Goal: Task Accomplishment & Management: Use online tool/utility

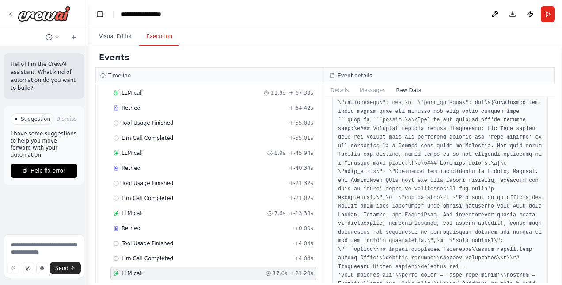
click at [384, 62] on div "Events" at bounding box center [326, 58] width 460 height 20
click at [123, 43] on button "Visual Editor" at bounding box center [115, 36] width 47 height 19
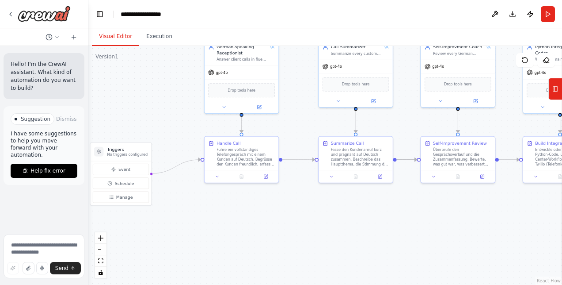
drag, startPoint x: 222, startPoint y: 219, endPoint x: 369, endPoint y: 203, distance: 148.2
click at [369, 203] on div ".deletable-edge-delete-btn { width: 20px; height: 20px; border: 0px solid #ffff…" at bounding box center [325, 165] width 474 height 239
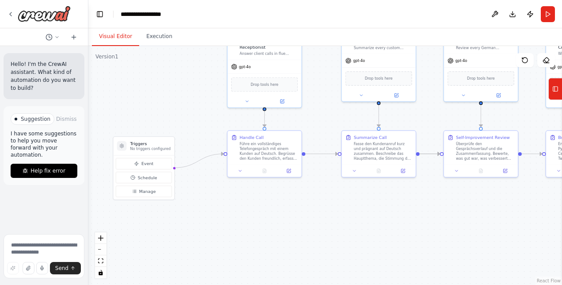
click at [139, 148] on p "No triggers configured" at bounding box center [150, 148] width 41 height 5
click at [145, 166] on span "Event" at bounding box center [147, 164] width 12 height 6
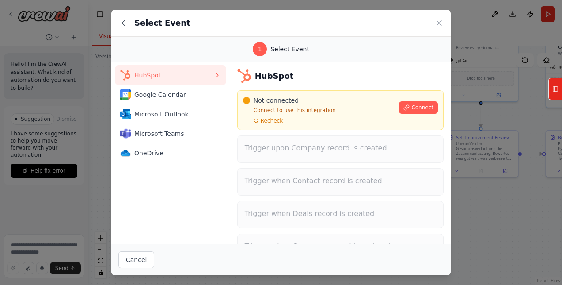
click at [218, 75] on icon at bounding box center [217, 75] width 7 height 7
click at [186, 114] on span "Microsoft Outlook" at bounding box center [174, 114] width 80 height 9
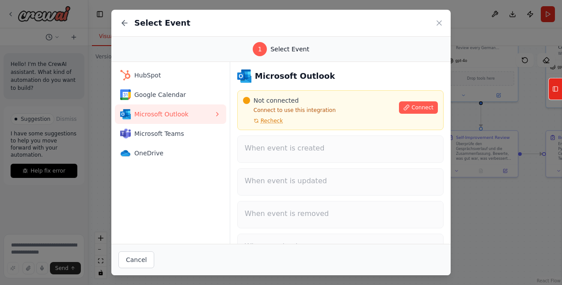
click at [405, 107] on icon at bounding box center [407, 107] width 6 height 6
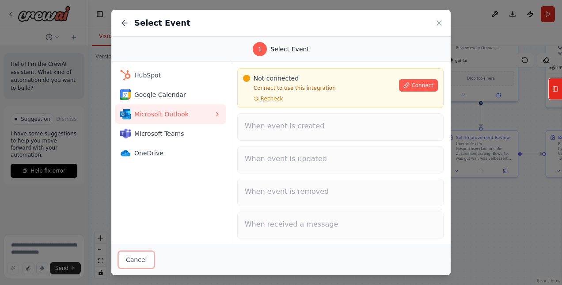
click at [138, 256] on button "Cancel" at bounding box center [137, 259] width 36 height 17
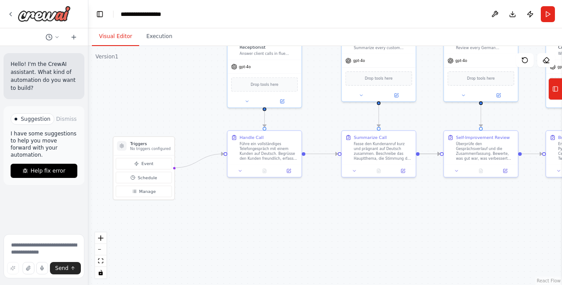
click at [154, 193] on button "Manage" at bounding box center [144, 191] width 56 height 11
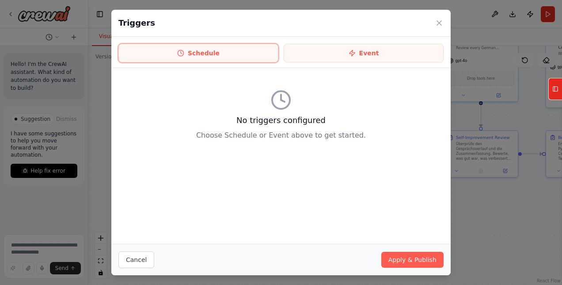
click at [274, 48] on button "Schedule" at bounding box center [199, 53] width 160 height 19
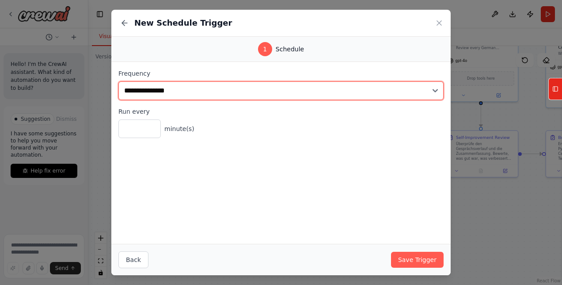
click at [237, 84] on select "**********" at bounding box center [281, 90] width 325 height 19
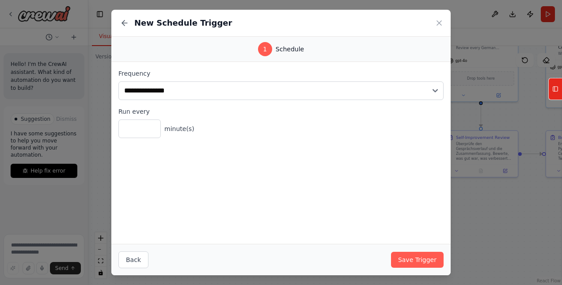
click at [443, 25] on icon at bounding box center [439, 23] width 9 height 9
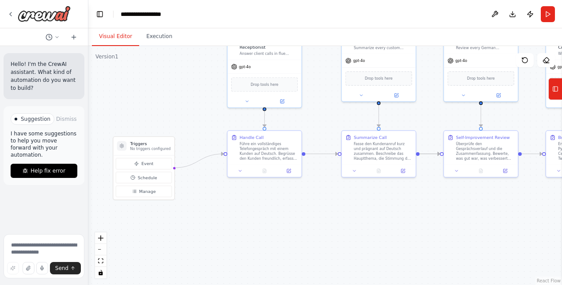
click at [144, 191] on span "Manage" at bounding box center [147, 191] width 17 height 6
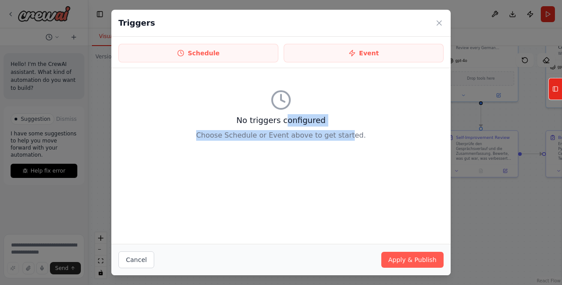
drag, startPoint x: 287, startPoint y: 111, endPoint x: 344, endPoint y: 158, distance: 73.8
click at [344, 158] on div "No triggers configured Choose Schedule or Event above to get started." at bounding box center [281, 156] width 340 height 176
click at [443, 22] on icon at bounding box center [439, 23] width 9 height 9
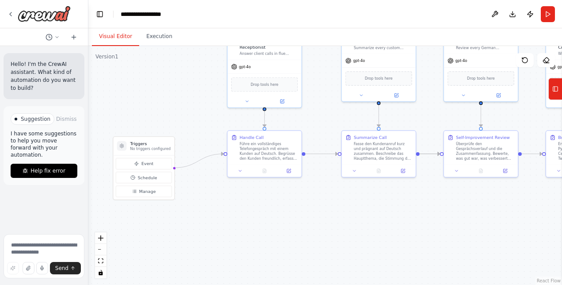
click at [265, 82] on span "Drop tools here" at bounding box center [265, 84] width 28 height 6
click at [270, 86] on div "Drop tools here" at bounding box center [264, 84] width 67 height 15
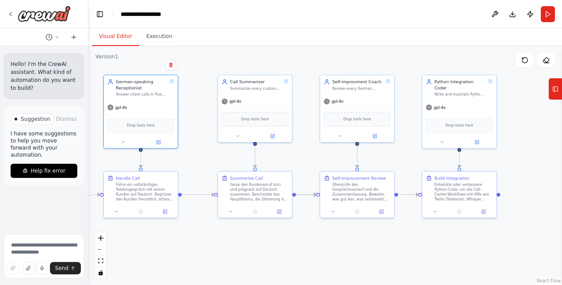
drag, startPoint x: 308, startPoint y: 195, endPoint x: 184, endPoint y: 236, distance: 130.5
click at [184, 236] on div ".deletable-edge-delete-btn { width: 20px; height: 20px; border: 0px solid #ffff…" at bounding box center [325, 165] width 474 height 239
click at [553, 98] on button "Tools" at bounding box center [556, 89] width 14 height 22
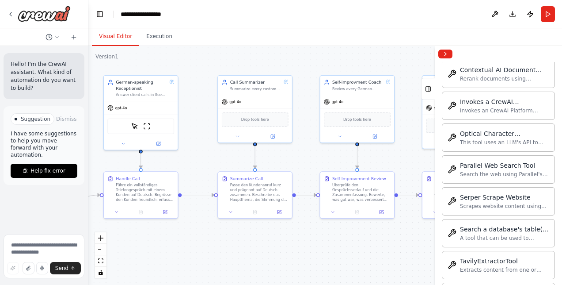
scroll to position [2524, 0]
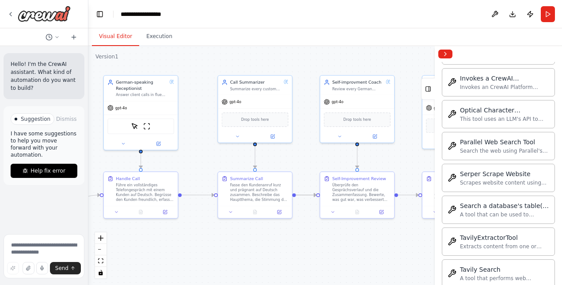
click at [264, 99] on div "gpt-4o" at bounding box center [255, 101] width 74 height 13
click at [367, 110] on div "Drop tools here" at bounding box center [358, 119] width 74 height 22
click at [259, 112] on div "Drop tools here" at bounding box center [255, 119] width 67 height 15
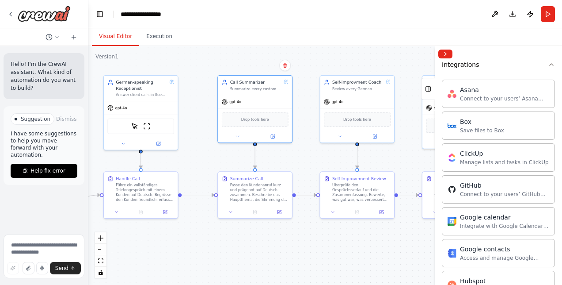
scroll to position [694, 0]
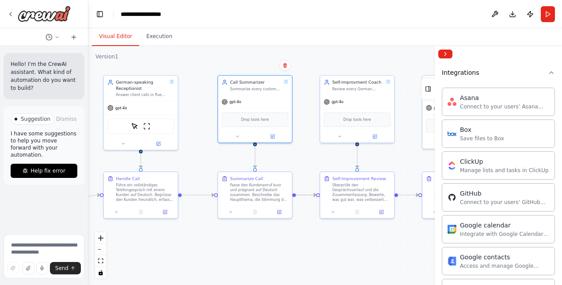
click at [498, 105] on div "Asana Connect to your users’ Asana accounts" at bounding box center [498, 102] width 113 height 28
click at [488, 103] on div "Connect to your users’ Asana accounts" at bounding box center [504, 106] width 89 height 7
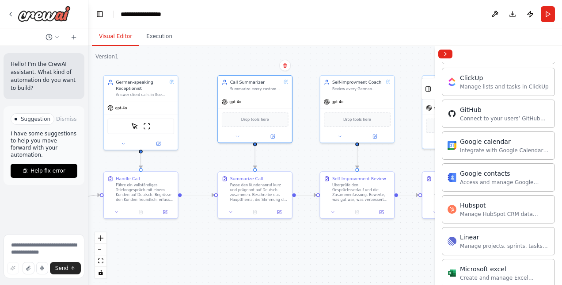
scroll to position [789, 0]
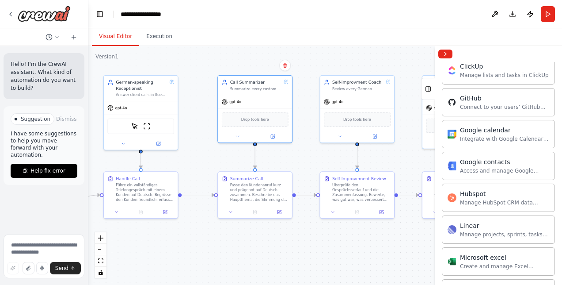
click at [490, 221] on div "Linear" at bounding box center [504, 225] width 89 height 9
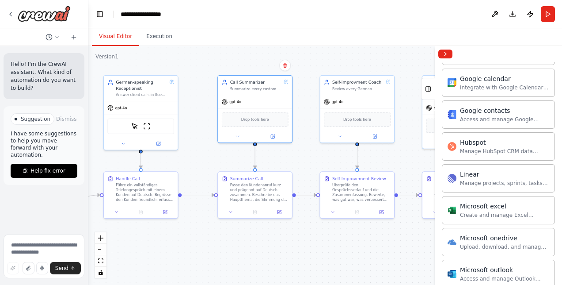
scroll to position [853, 0]
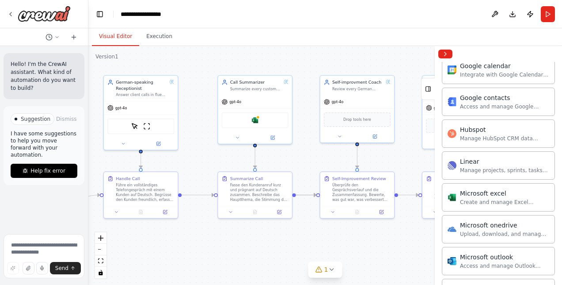
click at [267, 116] on div "Microsoft excel" at bounding box center [255, 119] width 67 height 15
click at [242, 139] on button at bounding box center [238, 137] width 34 height 7
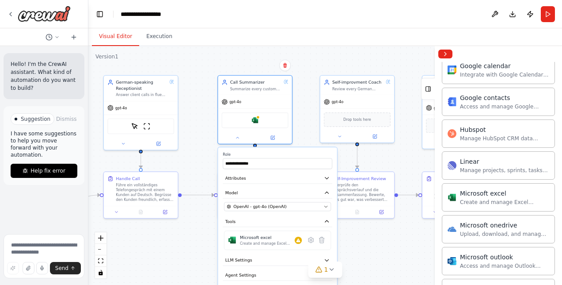
click at [311, 240] on icon at bounding box center [311, 239] width 5 height 5
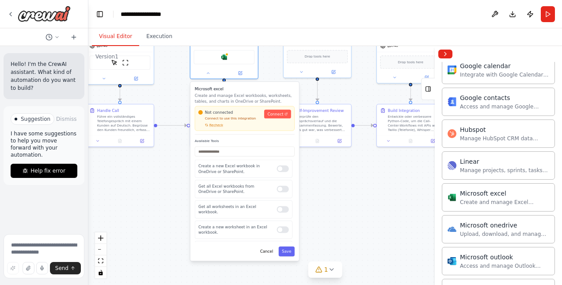
drag, startPoint x: 354, startPoint y: 248, endPoint x: 319, endPoint y: 177, distance: 79.1
click at [319, 177] on div ".deletable-edge-delete-btn { width: 20px; height: 20px; border: 0px solid #ffff…" at bounding box center [325, 165] width 474 height 239
drag, startPoint x: 327, startPoint y: 172, endPoint x: 382, endPoint y: 203, distance: 63.2
drag, startPoint x: 382, startPoint y: 203, endPoint x: 303, endPoint y: 202, distance: 79.2
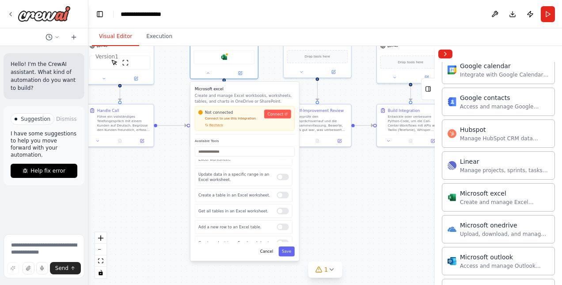
scroll to position [0, 0]
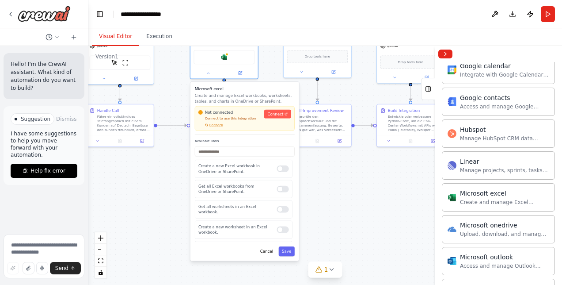
drag, startPoint x: 303, startPoint y: 202, endPoint x: 267, endPoint y: 252, distance: 61.8
click at [267, 252] on button "Cancel" at bounding box center [266, 251] width 19 height 10
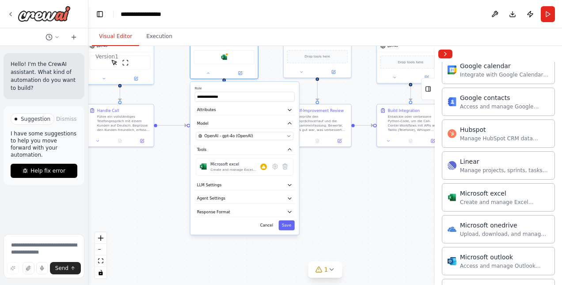
click at [148, 171] on div ".deletable-edge-delete-btn { width: 20px; height: 20px; border: 0px solid #ffff…" at bounding box center [325, 165] width 474 height 239
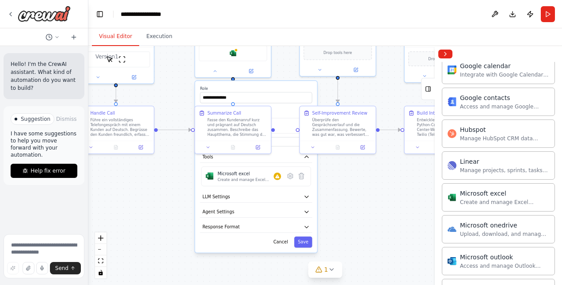
click at [125, 57] on img at bounding box center [123, 60] width 8 height 8
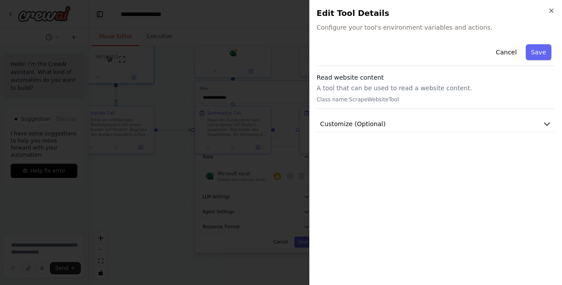
click at [384, 121] on button "Customize (Optional)" at bounding box center [436, 124] width 238 height 16
click at [384, 128] on button "Customize (Optional)" at bounding box center [436, 124] width 238 height 16
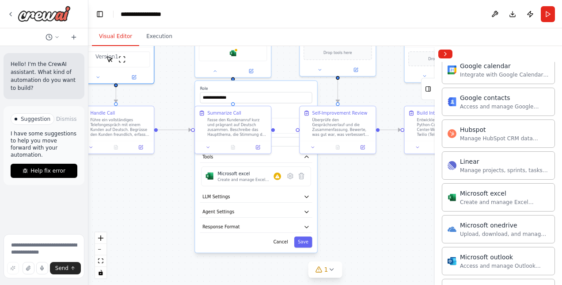
click at [100, 78] on button at bounding box center [97, 77] width 35 height 8
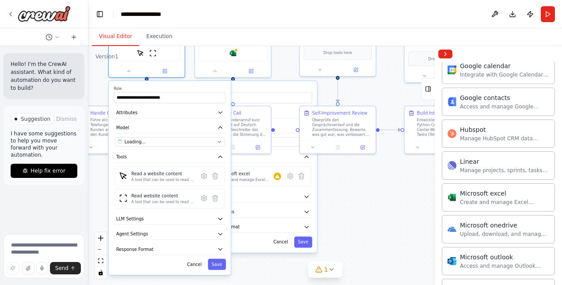
drag, startPoint x: 129, startPoint y: 136, endPoint x: 164, endPoint y: 128, distance: 36.3
click at [164, 128] on button "Model" at bounding box center [170, 127] width 112 height 11
click at [158, 177] on div "A tool that can be used to read a website content." at bounding box center [163, 179] width 64 height 5
click at [160, 177] on div "A tool that can be used to read a website content." at bounding box center [163, 179] width 64 height 5
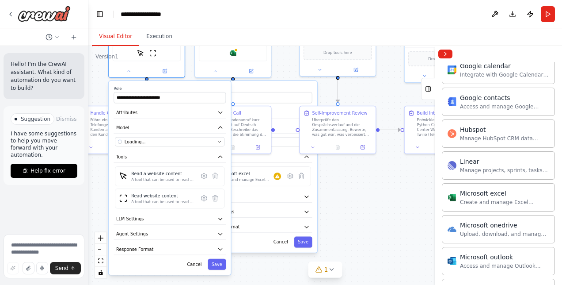
click at [160, 177] on div "A tool that can be used to read a website content." at bounding box center [163, 179] width 64 height 5
click at [204, 173] on icon at bounding box center [204, 176] width 5 height 6
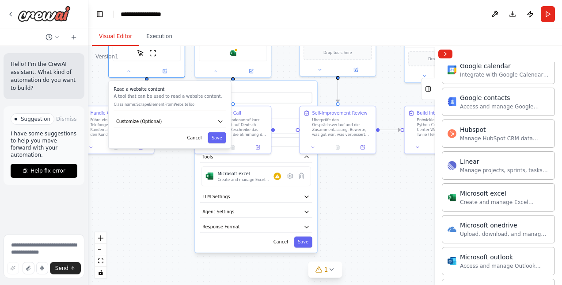
click at [202, 122] on button "Customize (Optional)" at bounding box center [170, 121] width 112 height 11
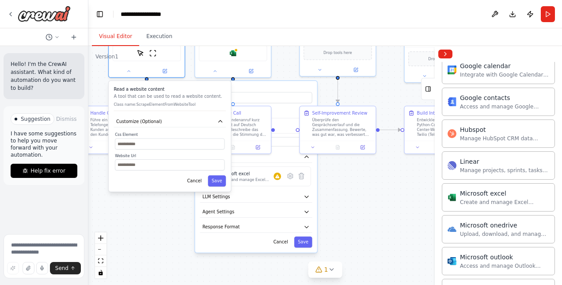
click at [151, 207] on div ".deletable-edge-delete-btn { width: 20px; height: 20px; border: 0px solid #ffff…" at bounding box center [325, 165] width 474 height 239
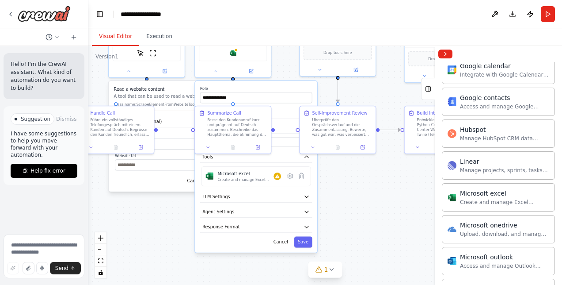
click at [160, 219] on div ".deletable-edge-delete-btn { width: 20px; height: 20px; border: 0px solid #ffff…" at bounding box center [325, 165] width 474 height 239
click at [144, 69] on button at bounding box center [128, 71] width 35 height 8
click at [149, 65] on div at bounding box center [147, 71] width 76 height 12
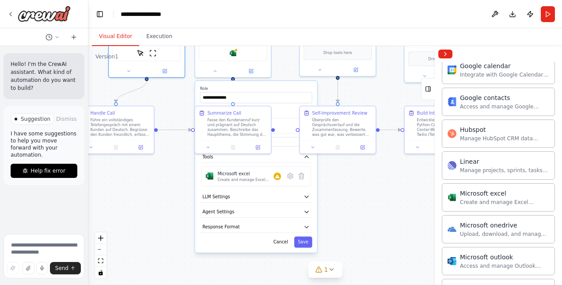
click at [127, 70] on icon at bounding box center [128, 71] width 5 height 5
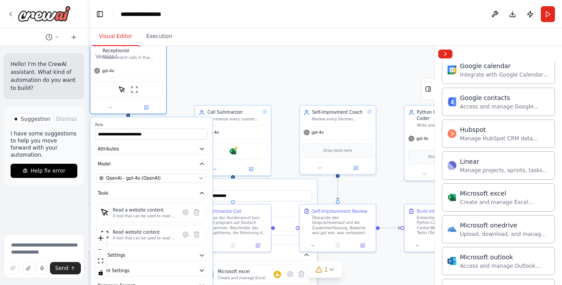
drag, startPoint x: 149, startPoint y: 61, endPoint x: 127, endPoint y: 103, distance: 47.3
click at [127, 103] on div "gpt-4o ScrapeElementFromWebsiteTool ScrapeWebsiteTool" at bounding box center [128, 89] width 76 height 50
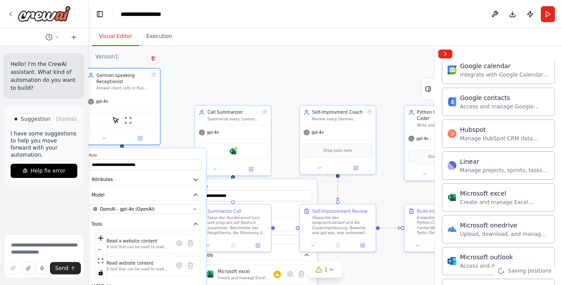
drag, startPoint x: 127, startPoint y: 103, endPoint x: 122, endPoint y: 127, distance: 24.8
click at [122, 127] on div "ScrapeElementFromWebsiteTool ScrapeWebsiteTool" at bounding box center [122, 120] width 76 height 24
click at [107, 135] on button at bounding box center [104, 138] width 35 height 8
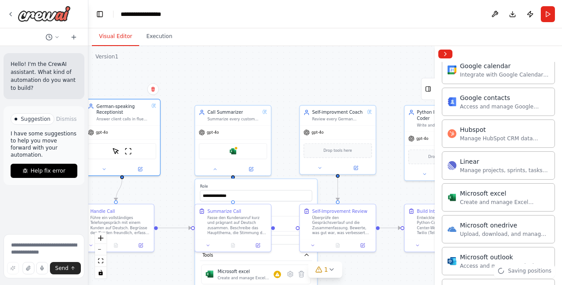
drag, startPoint x: 144, startPoint y: 90, endPoint x: 145, endPoint y: 122, distance: 32.3
click at [145, 122] on div "German-speaking Receptionist Answer client calls in fluent humanized German. Un…" at bounding box center [122, 112] width 76 height 26
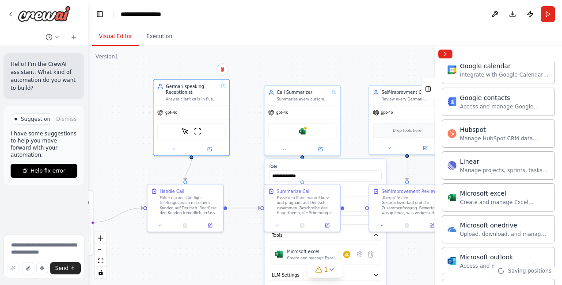
drag, startPoint x: 217, startPoint y: 91, endPoint x: 287, endPoint y: 71, distance: 72.6
click at [287, 71] on div ".deletable-edge-delete-btn { width: 20px; height: 20px; border: 0px solid #ffff…" at bounding box center [325, 165] width 474 height 239
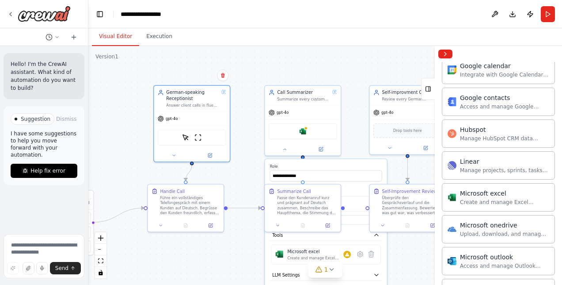
drag, startPoint x: 216, startPoint y: 101, endPoint x: 215, endPoint y: 108, distance: 7.1
click at [215, 108] on div "German-speaking Receptionist Answer client calls in fluent humanized German. Un…" at bounding box center [192, 99] width 76 height 26
click at [283, 69] on div ".deletable-edge-delete-btn { width: 20px; height: 20px; border: 0px solid #ffff…" at bounding box center [325, 165] width 474 height 239
click at [25, 250] on textarea at bounding box center [44, 256] width 81 height 44
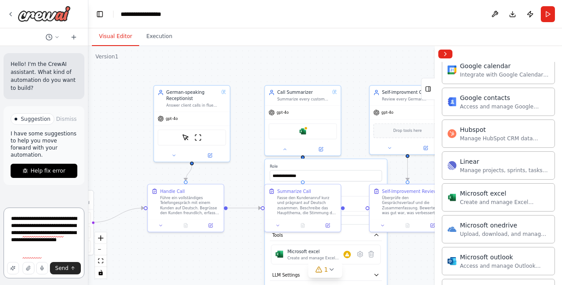
type textarea "**********"
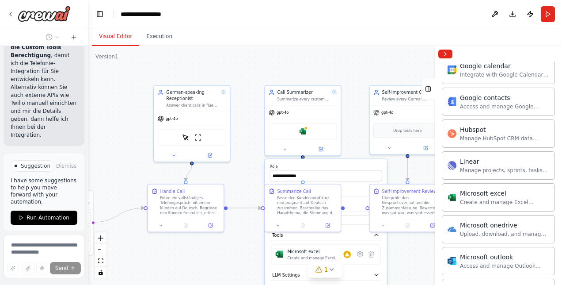
scroll to position [1147, 0]
click at [43, 212] on span "Run Automation" at bounding box center [48, 215] width 43 height 7
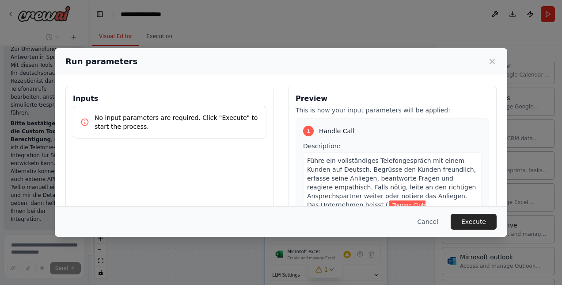
click at [43, 241] on div "Run parameters Inputs No input parameters are required. Click "Execute" to star…" at bounding box center [281, 142] width 562 height 285
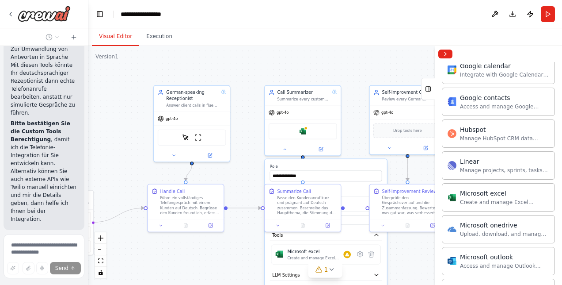
click at [42, 226] on div "Hello! I'm the CrewAI assistant. What kind of automation do you want to build? …" at bounding box center [44, 138] width 88 height 184
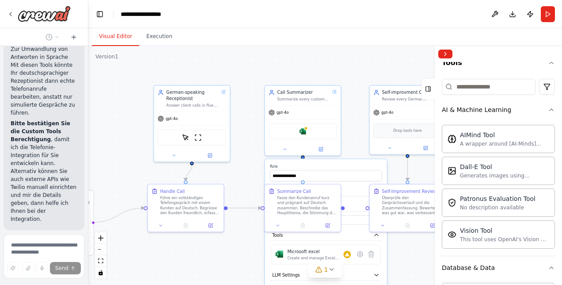
scroll to position [90, 0]
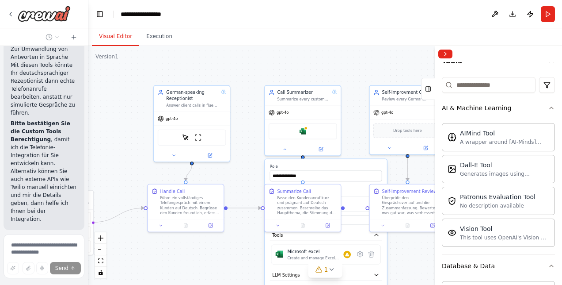
click at [68, 247] on span "Stop" at bounding box center [73, 250] width 12 height 7
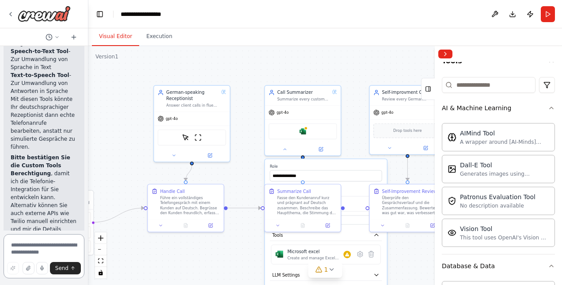
click at [50, 241] on textarea at bounding box center [44, 256] width 81 height 44
type textarea "**********"
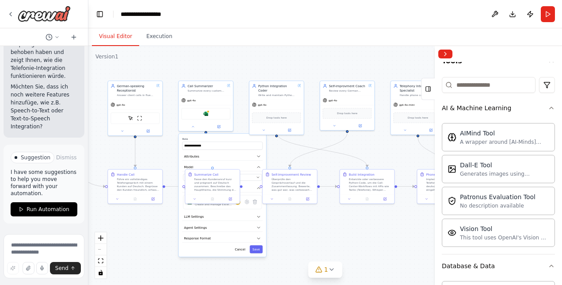
scroll to position [3047, 0]
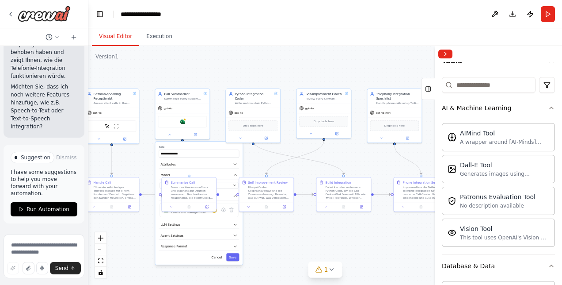
drag, startPoint x: 141, startPoint y: 155, endPoint x: 35, endPoint y: 86, distance: 126.8
click at [35, 86] on div "Hello! I'm the CrewAI assistant. What kind of automation do you want to build? …" at bounding box center [281, 142] width 562 height 285
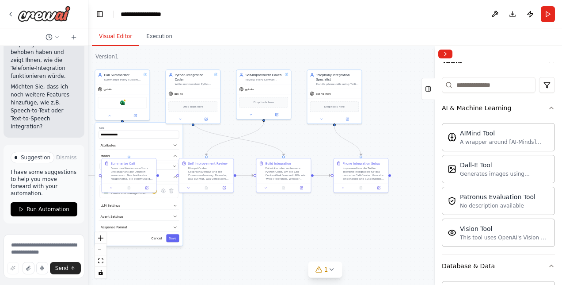
scroll to position [3079, 0]
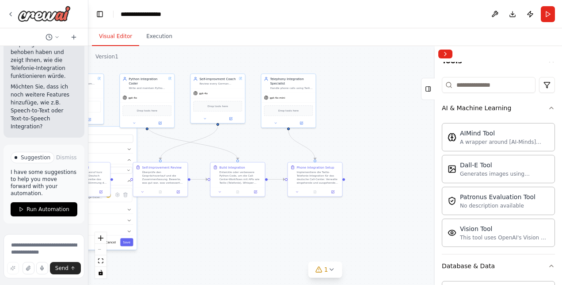
drag, startPoint x: 339, startPoint y: 78, endPoint x: 233, endPoint y: 63, distance: 106.7
click at [233, 63] on div ".deletable-edge-delete-btn { width: 20px; height: 20px; border: 0px solid #ffff…" at bounding box center [325, 165] width 474 height 239
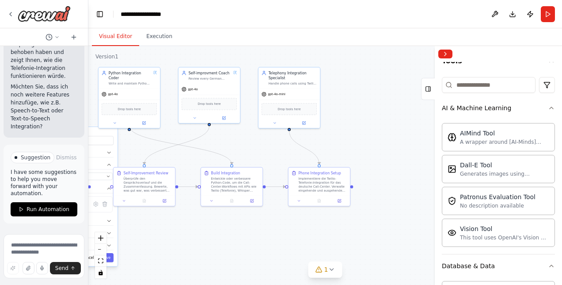
drag, startPoint x: 289, startPoint y: 145, endPoint x: 279, endPoint y: 133, distance: 15.4
click at [279, 133] on div ".deletable-edge-delete-btn { width: 20px; height: 20px; border: 0px solid #ffff…" at bounding box center [325, 165] width 474 height 239
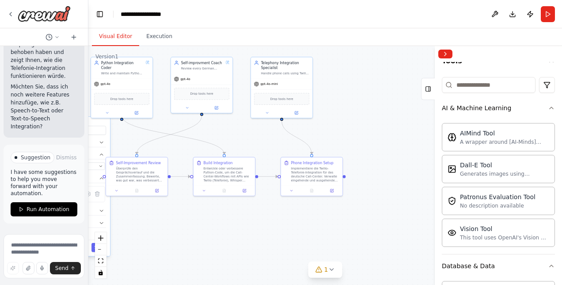
scroll to position [3143, 0]
click at [287, 82] on div "gpt-4o-mini" at bounding box center [281, 78] width 61 height 11
click at [309, 176] on div "Implementiere die Twilio-Telefonie-Integration für das deutsche Call-Center. Ve…" at bounding box center [315, 174] width 49 height 16
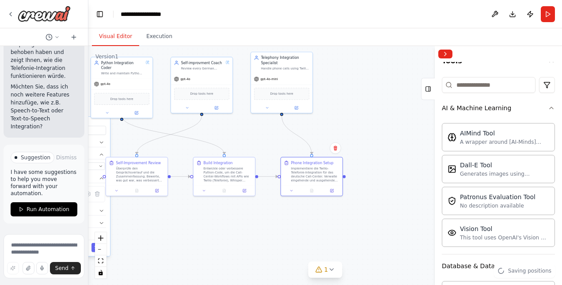
click at [309, 176] on div "Implementiere die Twilio-Telefonie-Integration für das deutsche Call-Center. Ve…" at bounding box center [315, 174] width 49 height 16
click at [289, 84] on div "Drop tools here" at bounding box center [281, 93] width 61 height 18
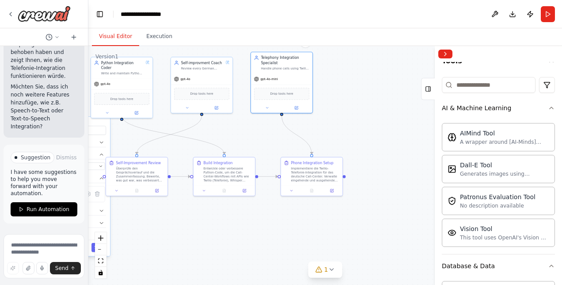
scroll to position [3215, 0]
click at [289, 84] on div "Drop tools here" at bounding box center [281, 93] width 61 height 18
click at [269, 108] on icon at bounding box center [267, 108] width 4 height 4
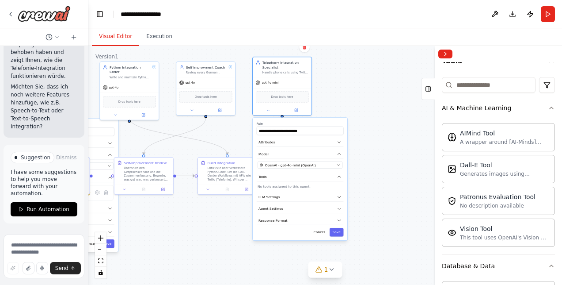
scroll to position [3262, 0]
click at [285, 203] on div "**********" at bounding box center [300, 179] width 95 height 122
click at [294, 198] on button "LLM Settings" at bounding box center [300, 197] width 87 height 9
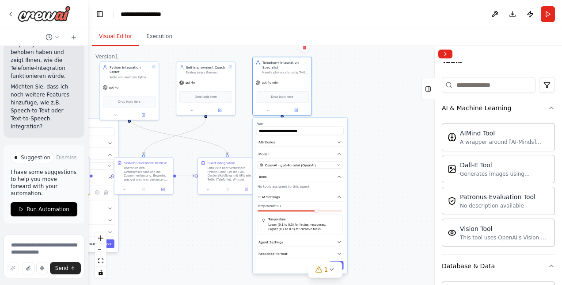
click at [291, 199] on button "LLM Settings" at bounding box center [300, 197] width 87 height 9
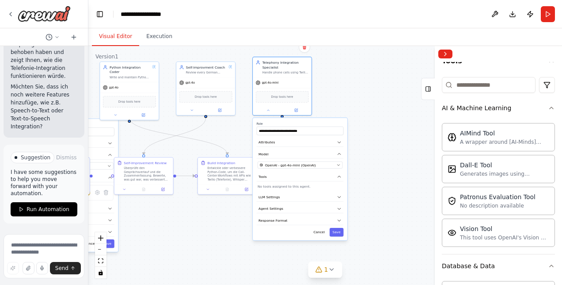
scroll to position [3294, 0]
click at [278, 218] on span "Response Format" at bounding box center [273, 220] width 29 height 5
click at [287, 211] on button "Agent Settings" at bounding box center [300, 208] width 87 height 9
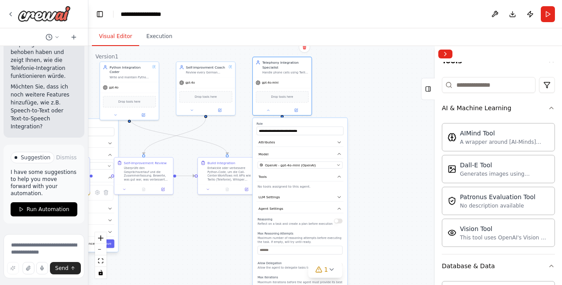
click at [287, 211] on button "Agent Settings" at bounding box center [300, 208] width 87 height 9
click at [317, 142] on button "Attributes" at bounding box center [300, 142] width 87 height 9
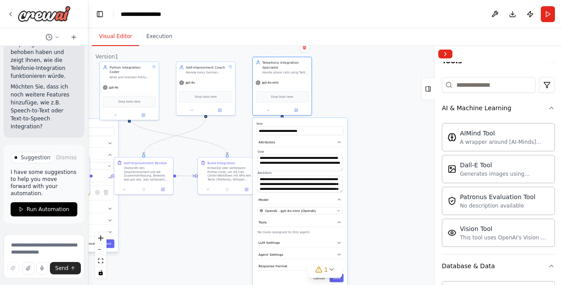
click at [317, 142] on button "Attributes" at bounding box center [300, 142] width 87 height 9
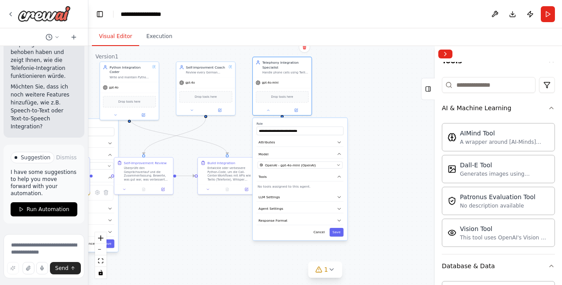
scroll to position [3358, 0]
click at [322, 106] on div ".deletable-edge-delete-btn { width: 20px; height: 20px; border: 0px solid #ffff…" at bounding box center [325, 165] width 474 height 239
click at [324, 117] on div ".deletable-edge-delete-btn { width: 20px; height: 20px; border: 0px solid #ffff…" at bounding box center [325, 165] width 474 height 239
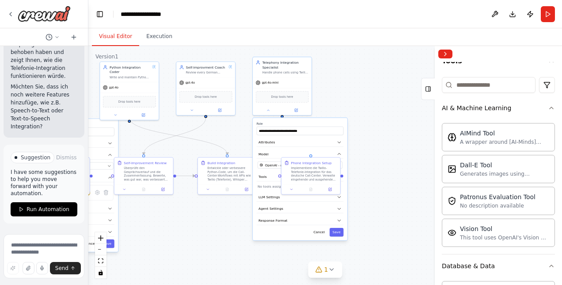
click at [270, 110] on icon at bounding box center [269, 110] width 4 height 4
click at [316, 171] on div "Implementiere die Twilio-Telefonie-Integration für das deutsche Call-Center. Ve…" at bounding box center [314, 173] width 46 height 15
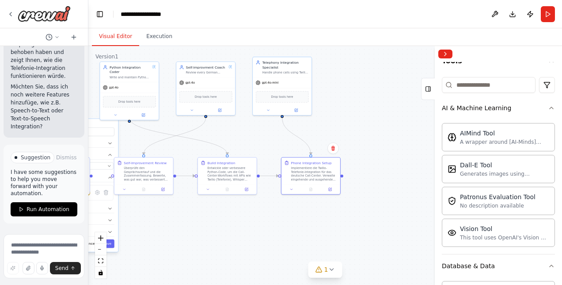
click at [316, 171] on div "Implementiere die Twilio-Telefonie-Integration für das deutsche Call-Center. Ve…" at bounding box center [314, 173] width 46 height 15
click at [293, 190] on icon at bounding box center [292, 189] width 4 height 4
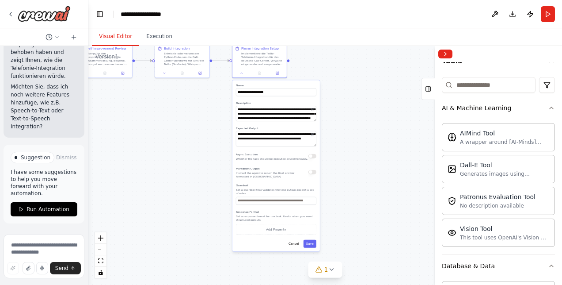
drag, startPoint x: 393, startPoint y: 199, endPoint x: 339, endPoint y: 80, distance: 131.4
click at [339, 80] on div ".deletable-edge-delete-btn { width: 20px; height: 20px; border: 0px solid #ffff…" at bounding box center [325, 165] width 474 height 239
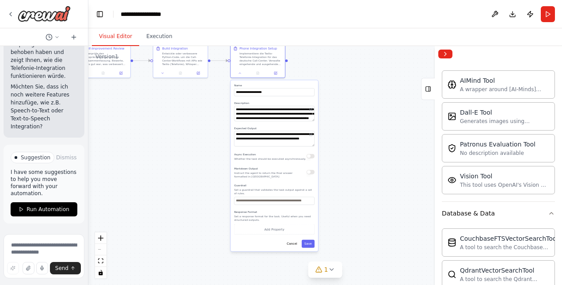
scroll to position [0, 0]
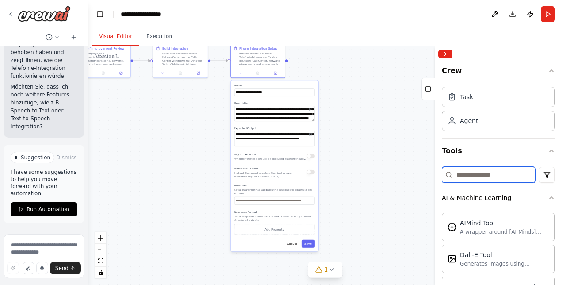
click at [478, 174] on input at bounding box center [489, 175] width 94 height 16
type input "*"
type input "****"
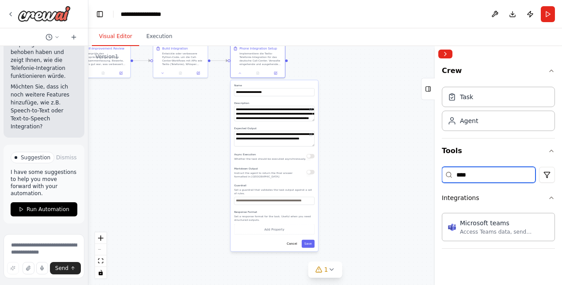
click at [496, 176] on input "****" at bounding box center [489, 175] width 94 height 16
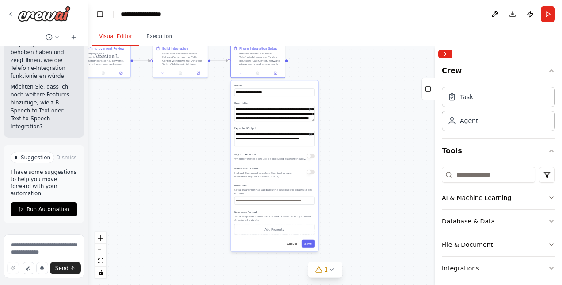
click at [341, 157] on div ".deletable-edge-delete-btn { width: 20px; height: 20px; border: 0px solid #ffff…" at bounding box center [325, 165] width 474 height 239
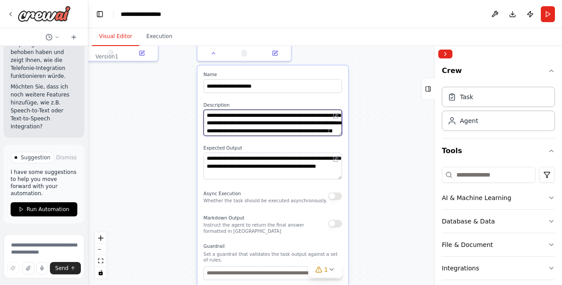
drag, startPoint x: 292, startPoint y: 126, endPoint x: 291, endPoint y: 111, distance: 15.1
click at [291, 111] on textarea "**********" at bounding box center [273, 123] width 138 height 27
click at [322, 130] on textarea "**********" at bounding box center [273, 123] width 138 height 27
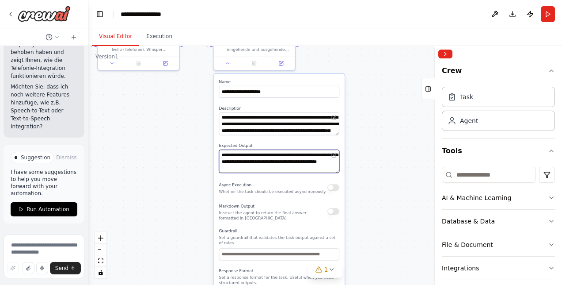
click at [301, 172] on textarea "**********" at bounding box center [279, 161] width 120 height 23
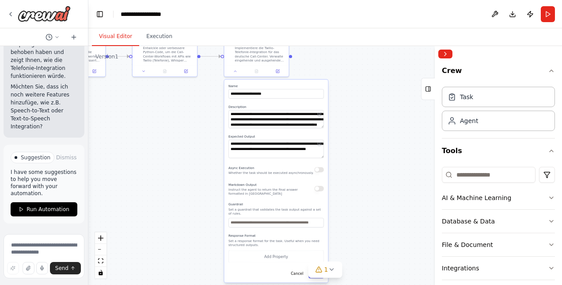
click at [229, 68] on button at bounding box center [235, 71] width 18 height 6
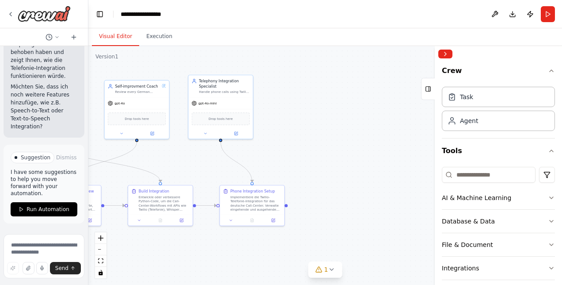
drag, startPoint x: 322, startPoint y: 101, endPoint x: 319, endPoint y: 249, distance: 148.2
click at [319, 249] on div ".deletable-edge-delete-btn { width: 20px; height: 20px; border: 0px solid #ffff…" at bounding box center [325, 165] width 474 height 239
click at [209, 133] on button at bounding box center [207, 133] width 30 height 6
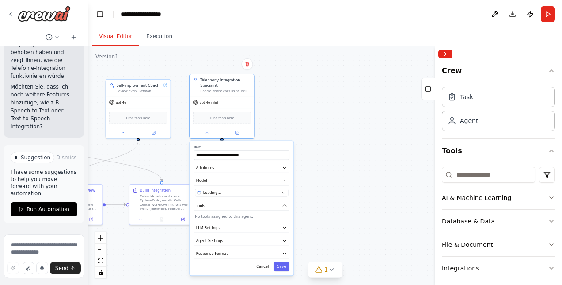
click at [209, 133] on button at bounding box center [207, 133] width 30 height 6
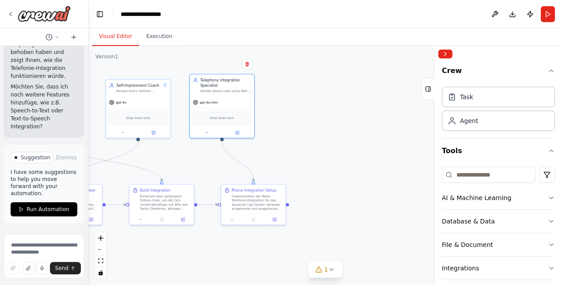
click at [297, 123] on div ".deletable-edge-delete-btn { width: 20px; height: 20px; border: 0px solid #ffff…" at bounding box center [325, 165] width 474 height 239
